Goal: Task Accomplishment & Management: Manage account settings

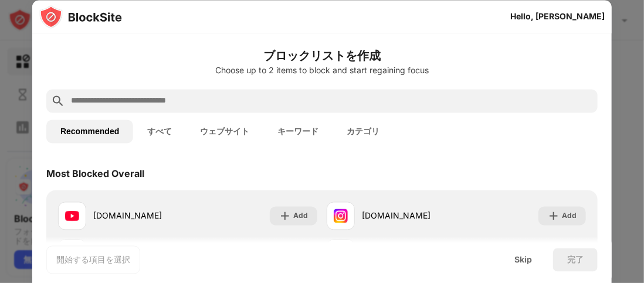
click at [158, 131] on button "すべて" at bounding box center [159, 131] width 53 height 23
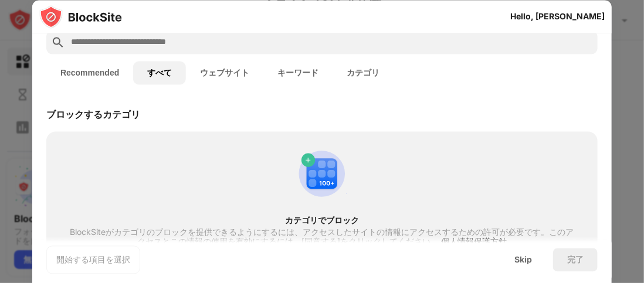
scroll to position [117, 0]
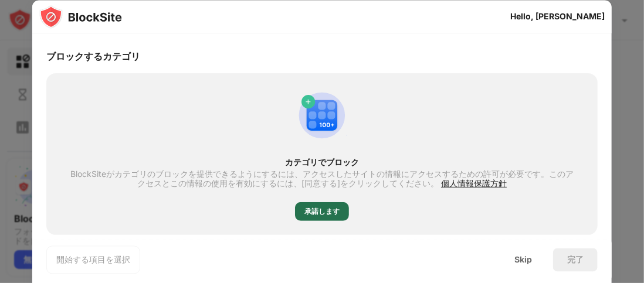
click at [321, 212] on div "承諾します" at bounding box center [321, 211] width 35 height 12
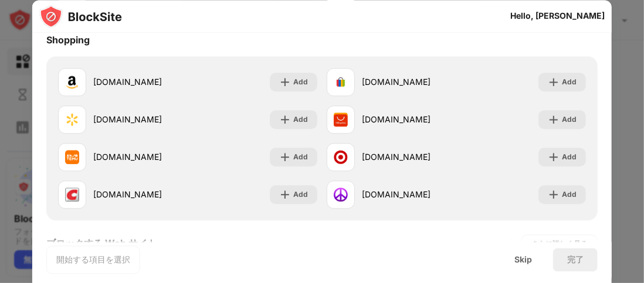
scroll to position [1758, 0]
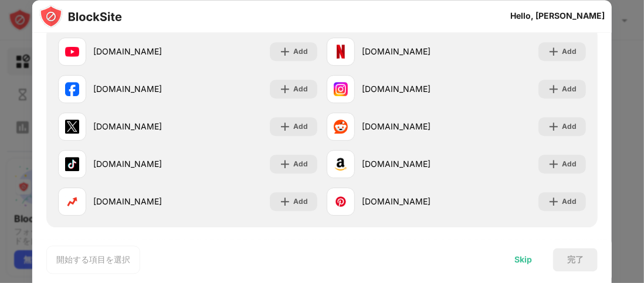
click at [523, 255] on div "Skip" at bounding box center [523, 259] width 18 height 9
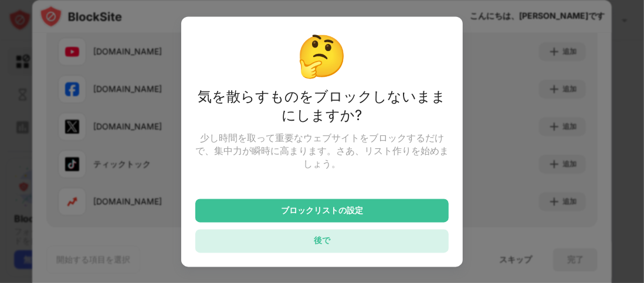
click at [333, 248] on div "後で" at bounding box center [321, 240] width 253 height 23
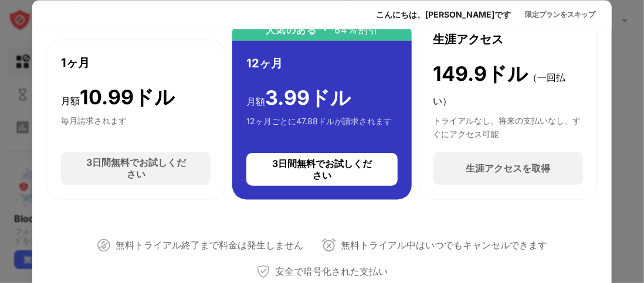
scroll to position [0, 0]
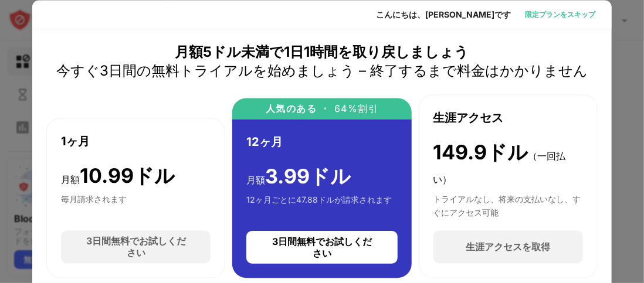
click at [550, 15] on font "限定プランをスキップ" at bounding box center [560, 13] width 70 height 9
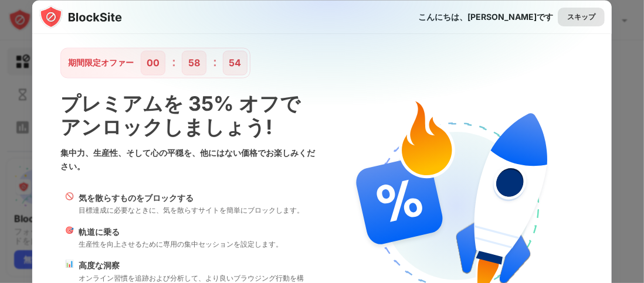
click at [567, 14] on font "スキップ" at bounding box center [581, 16] width 28 height 9
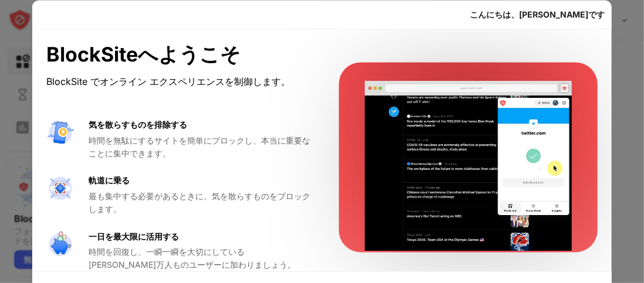
click at [621, 64] on div at bounding box center [322, 141] width 644 height 283
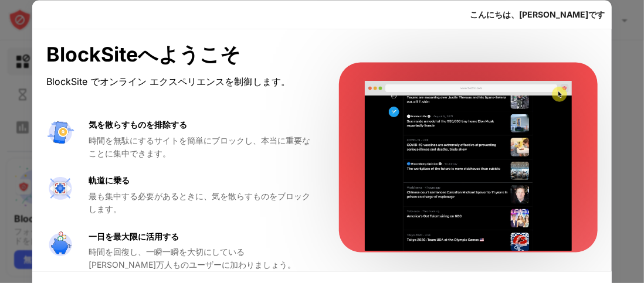
scroll to position [14, 0]
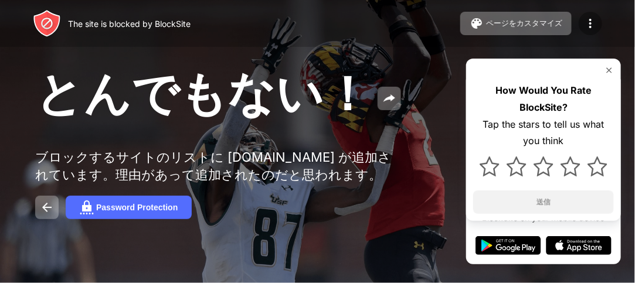
click at [594, 29] on img at bounding box center [590, 23] width 14 height 14
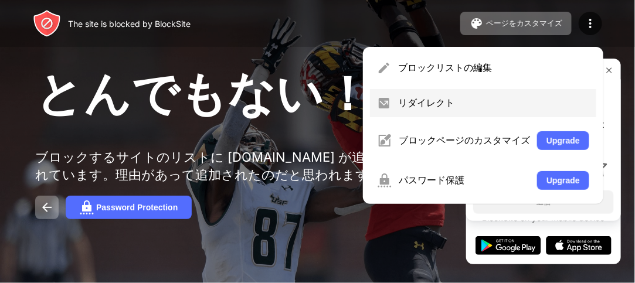
scroll to position [6, 0]
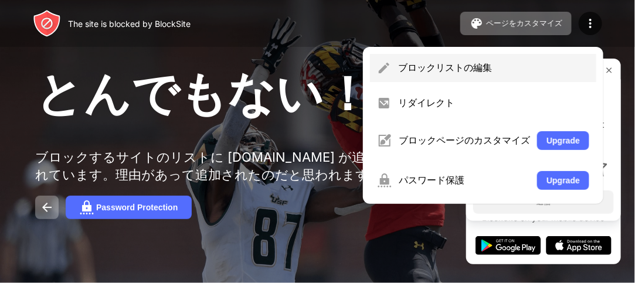
click at [449, 63] on div "ブロックリストの編集" at bounding box center [493, 68] width 191 height 13
